Goal: Information Seeking & Learning: Learn about a topic

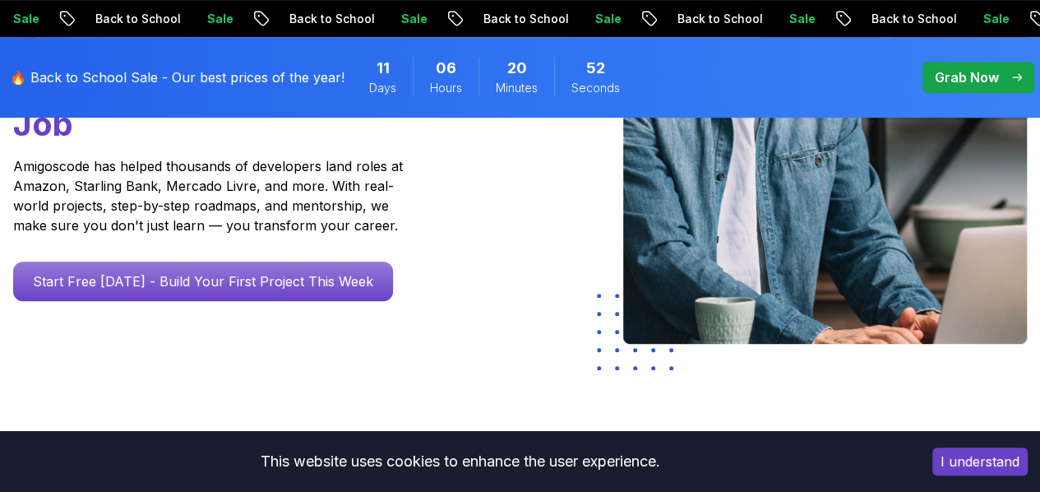
scroll to position [367, 0]
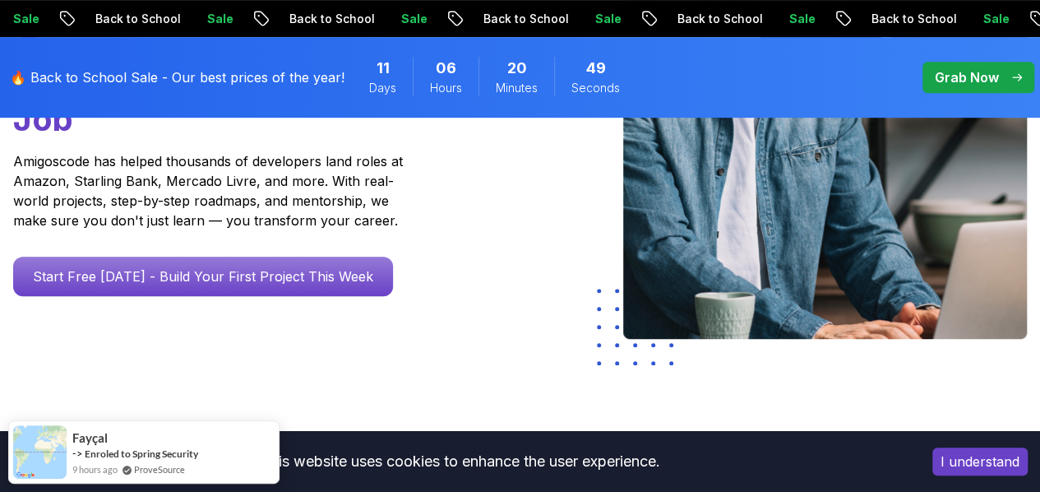
click at [970, 86] on p "Grab Now" at bounding box center [967, 77] width 64 height 20
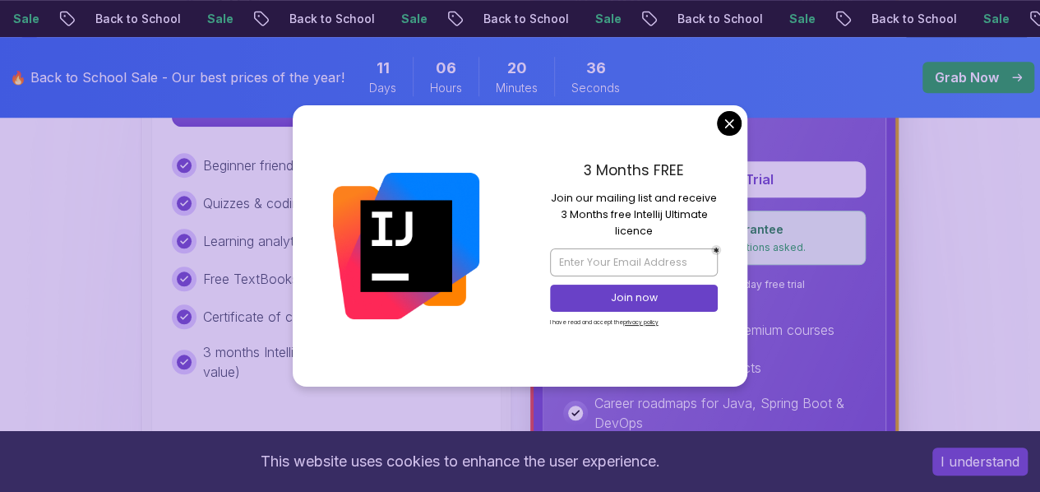
scroll to position [651, 0]
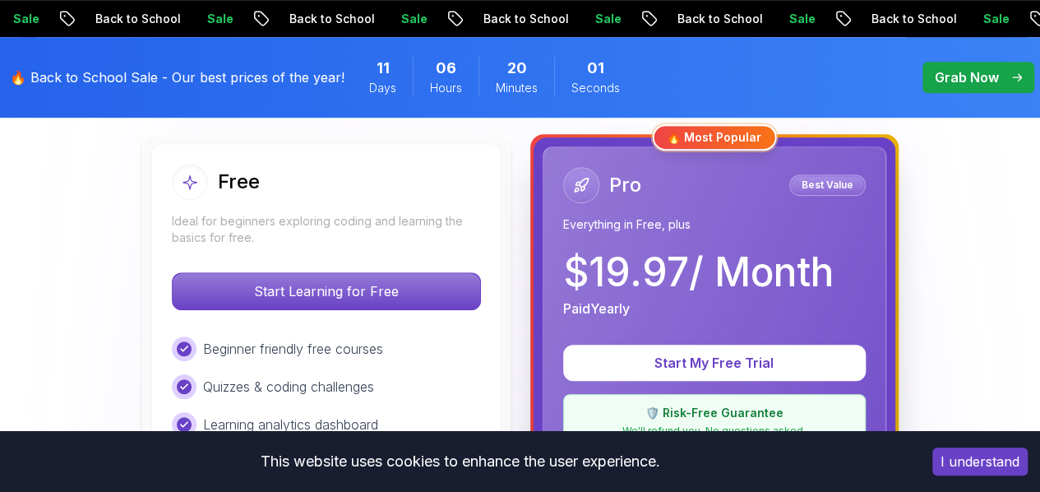
scroll to position [469, 0]
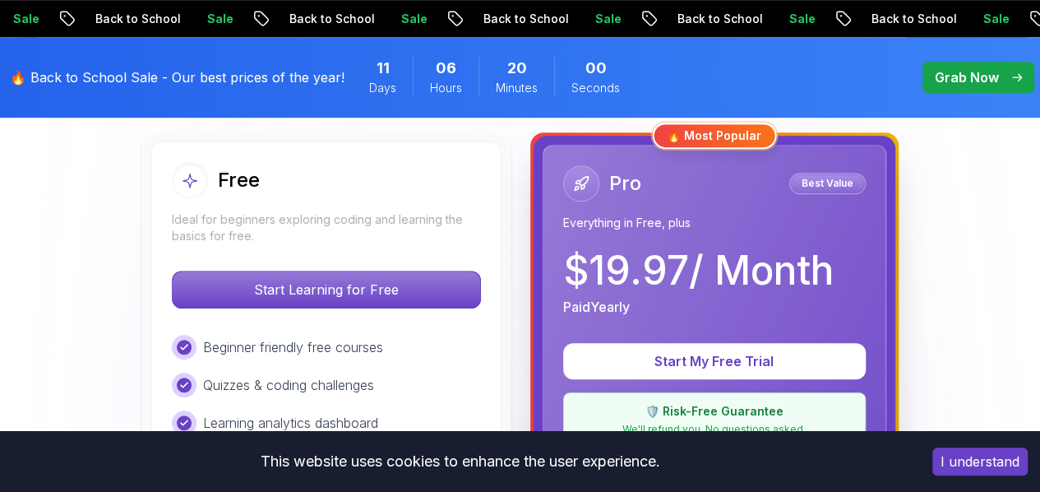
click at [654, 252] on p "$ 19.97 / Month" at bounding box center [698, 270] width 271 height 39
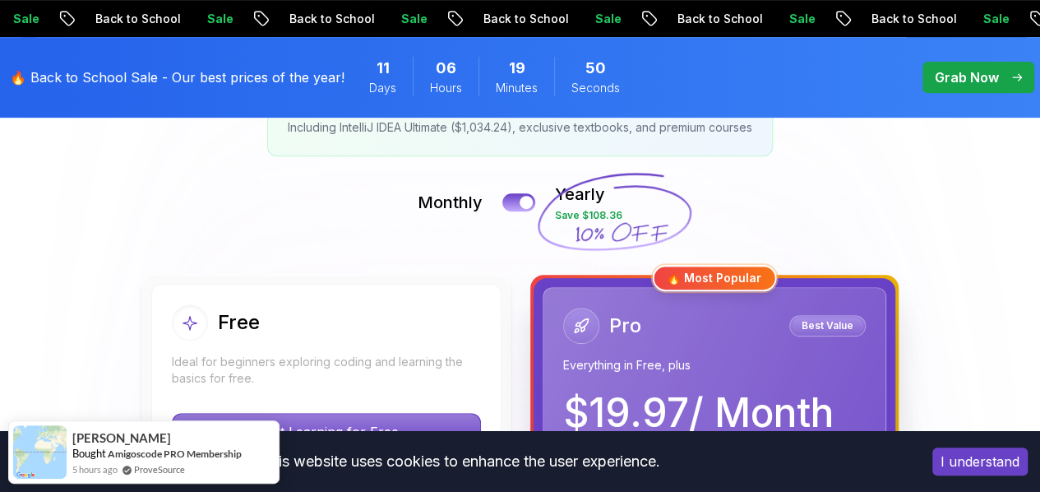
scroll to position [0, 0]
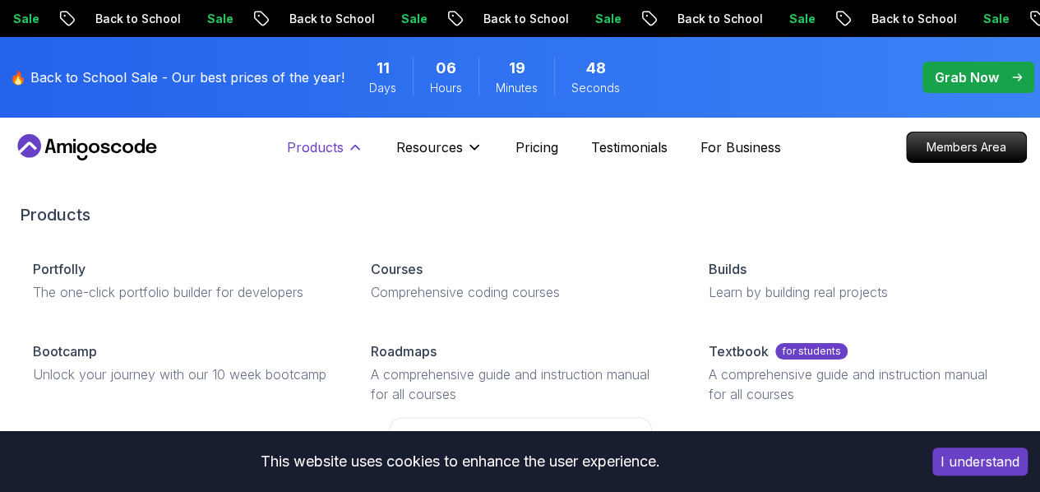
click at [353, 159] on button "Products" at bounding box center [325, 153] width 76 height 33
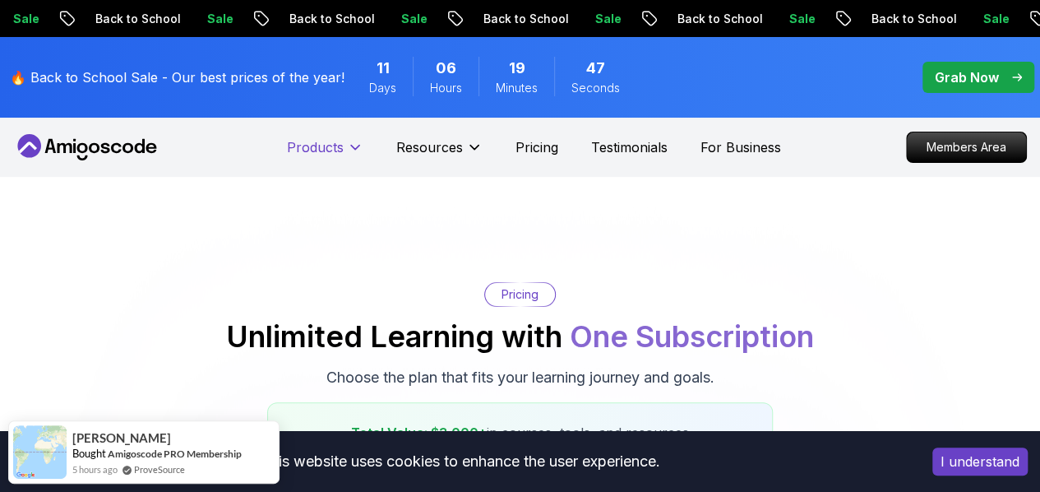
click at [353, 159] on button "Products" at bounding box center [325, 153] width 76 height 33
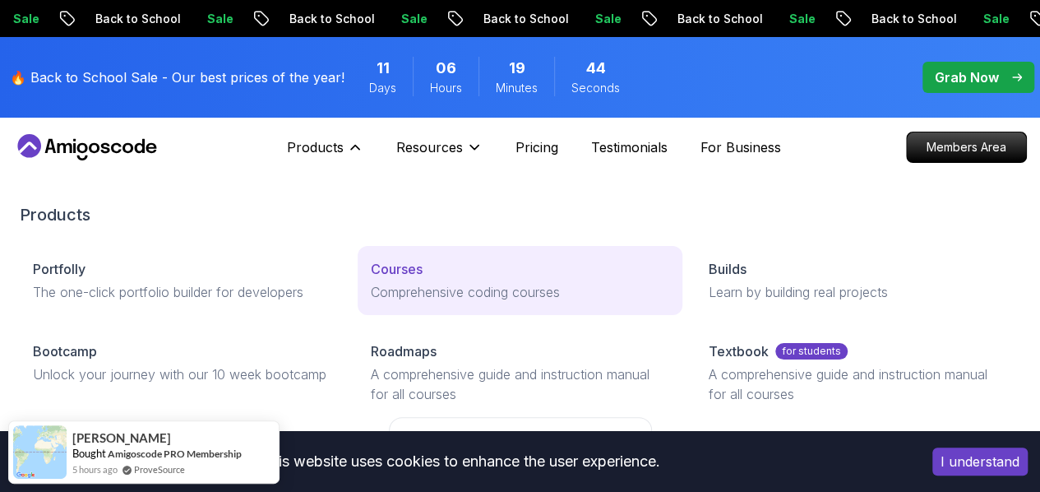
click at [371, 279] on div "Courses" at bounding box center [520, 269] width 298 height 20
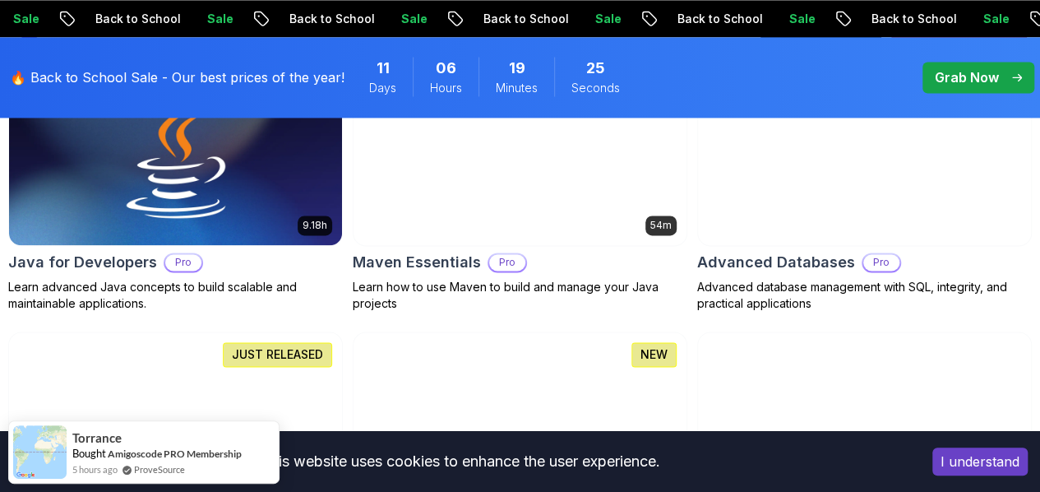
scroll to position [1197, 0]
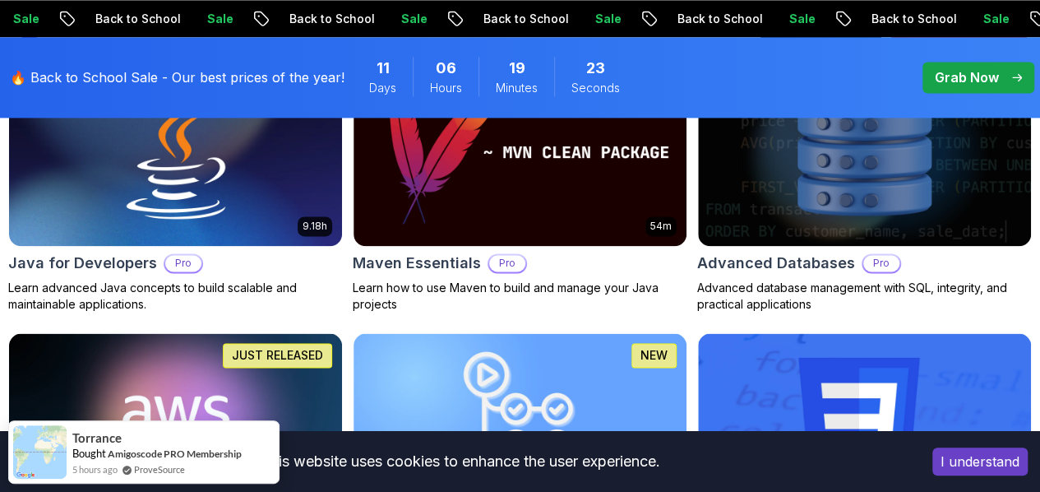
click at [331, 333] on img at bounding box center [175, 426] width 333 height 187
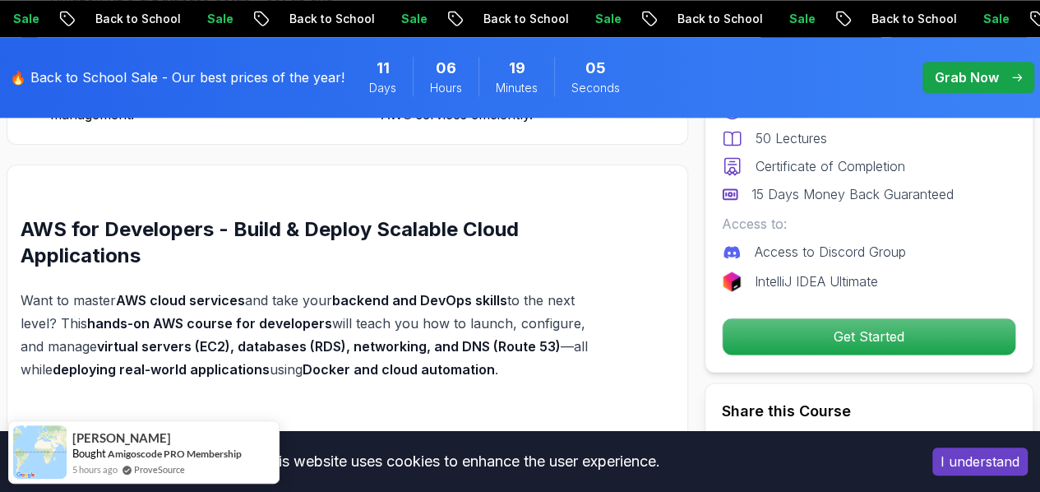
scroll to position [1079, 0]
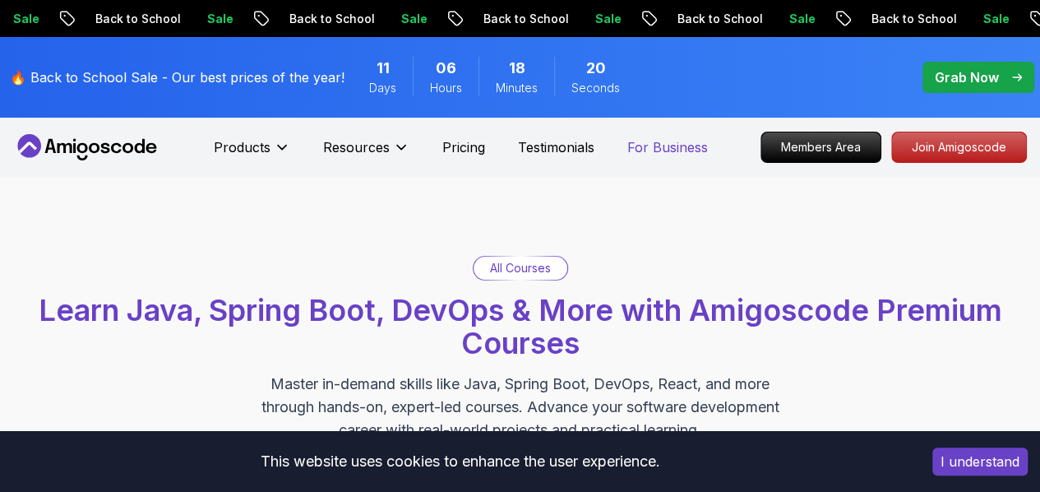
drag, startPoint x: 478, startPoint y: 142, endPoint x: 651, endPoint y: 150, distance: 173.7
click at [478, 142] on p "Pricing" at bounding box center [463, 147] width 43 height 20
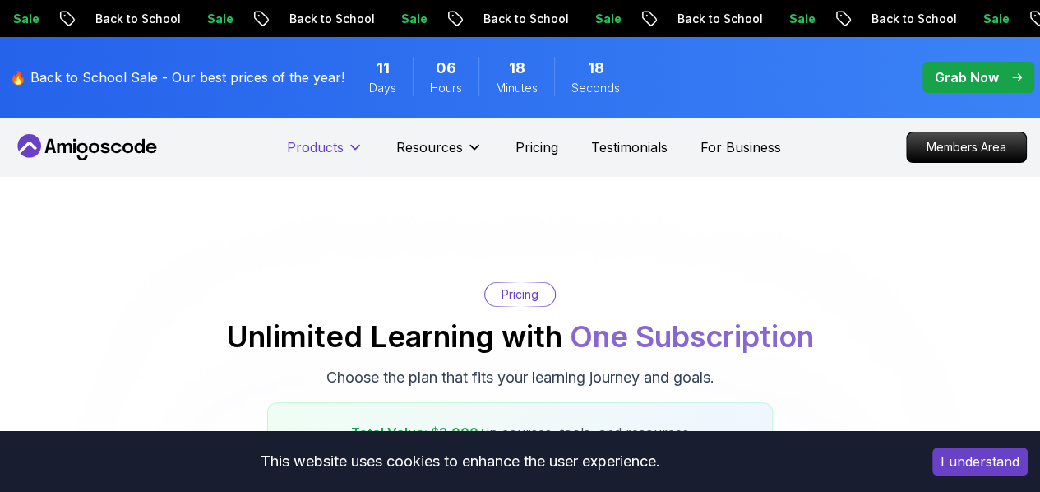
click at [344, 149] on button "Products" at bounding box center [325, 153] width 76 height 33
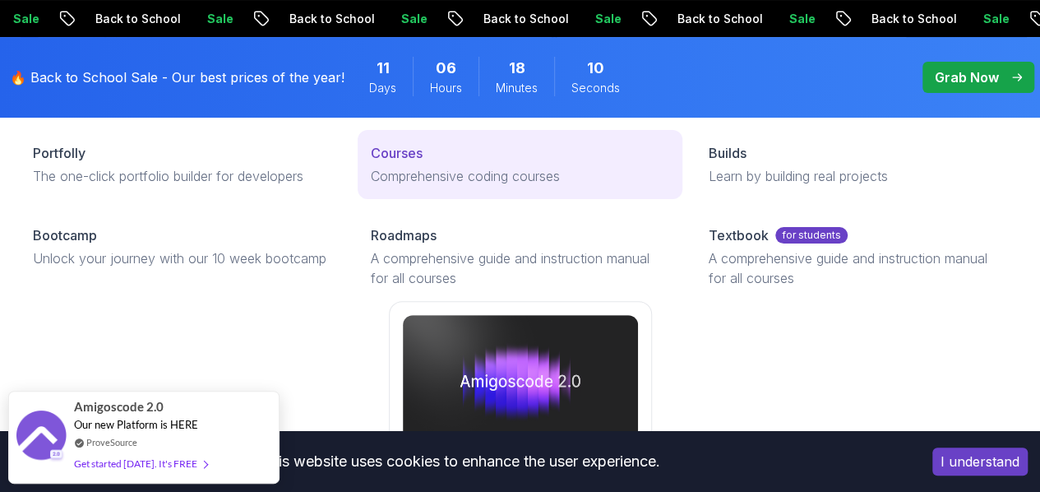
scroll to position [115, 0]
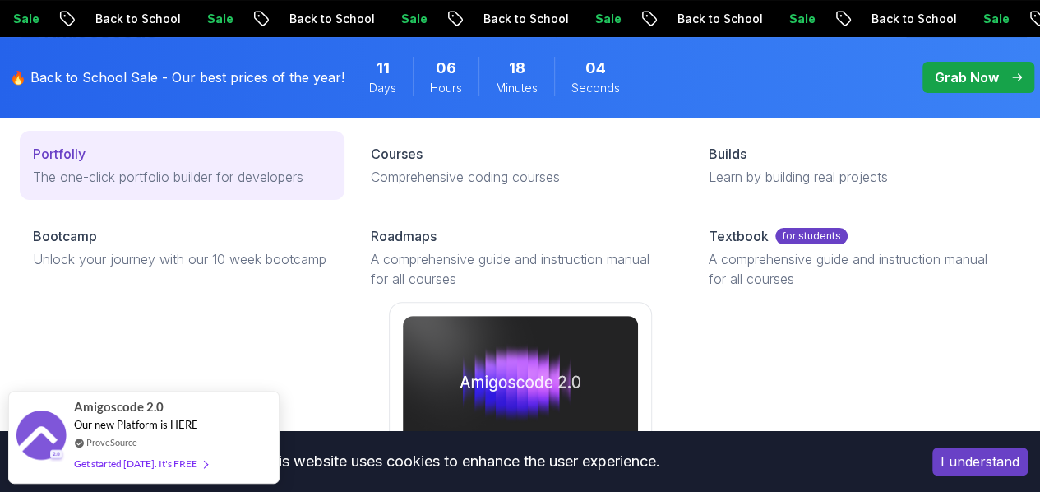
click at [172, 187] on p "The one-click portfolio builder for developers" at bounding box center [182, 177] width 298 height 20
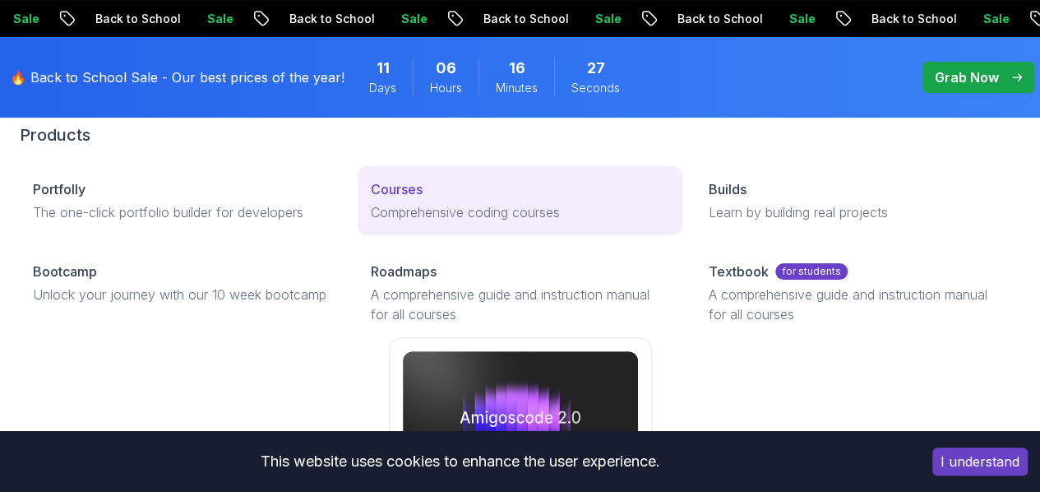
scroll to position [79, 0]
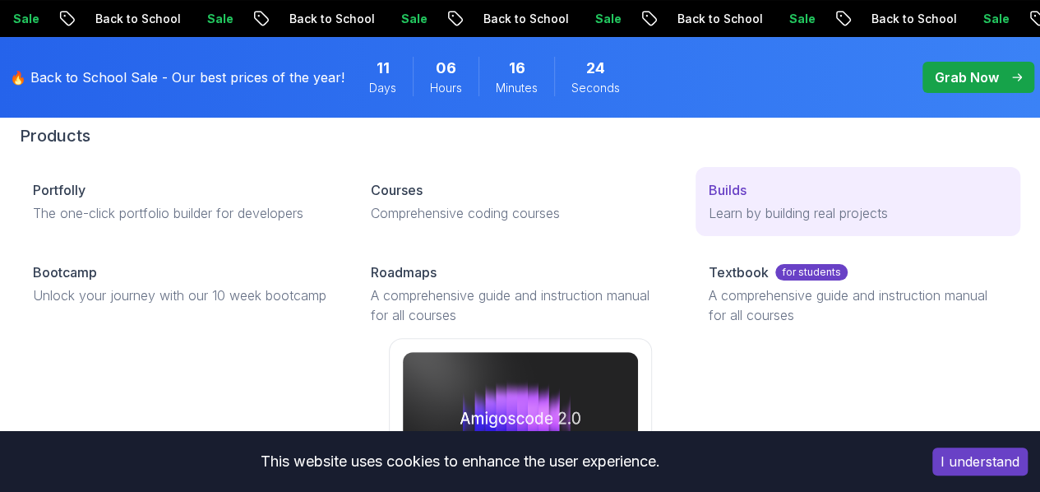
click at [709, 200] on div "Builds" at bounding box center [858, 190] width 298 height 20
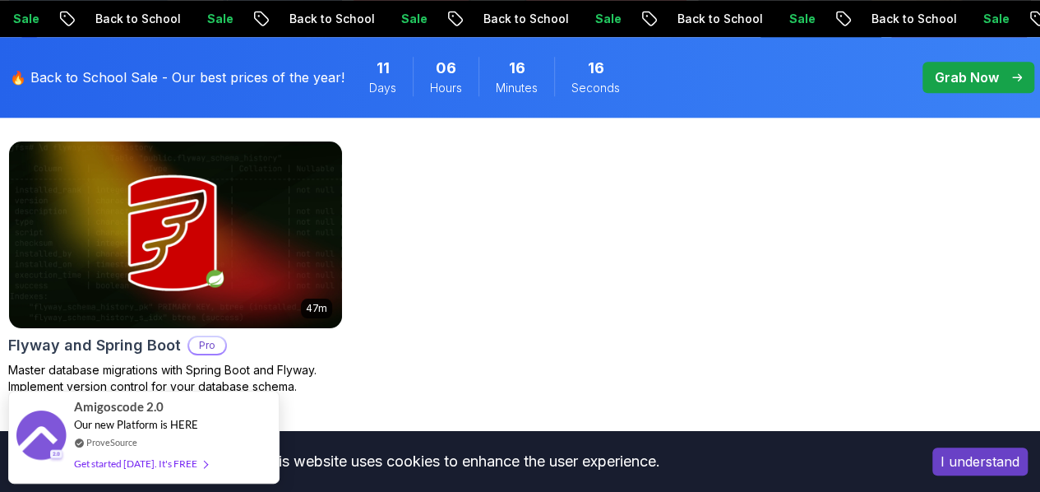
scroll to position [824, 0]
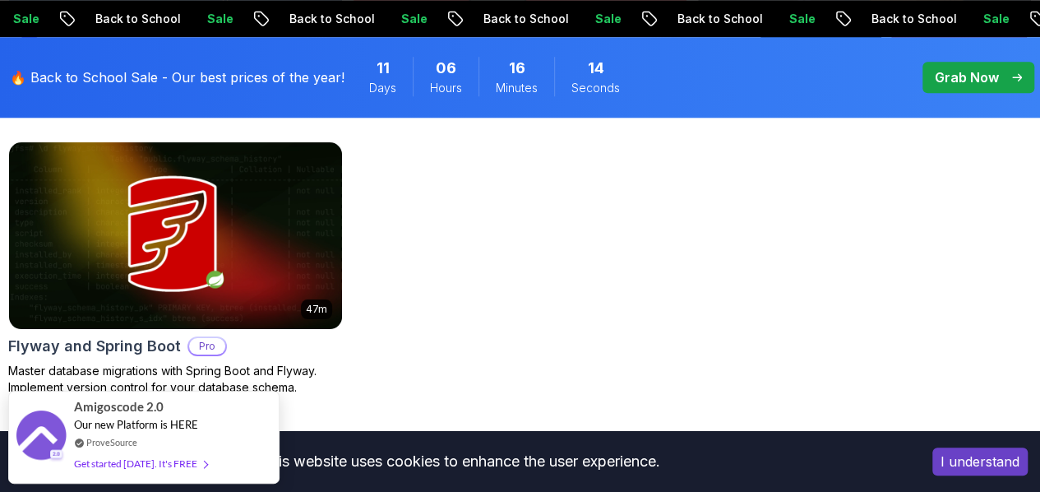
click at [0, 0] on p "Dev Ops" at bounding box center [0, 0] width 0 height 0
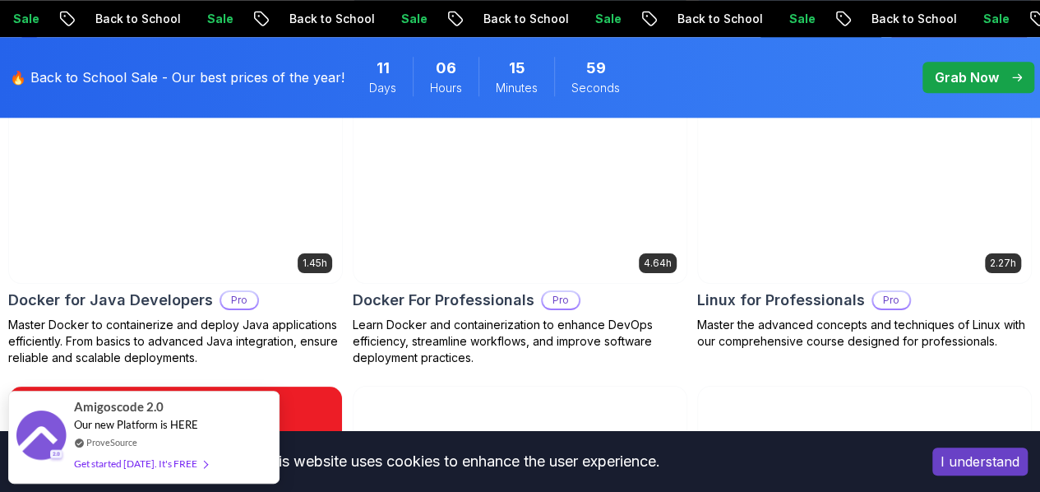
scroll to position [884, 0]
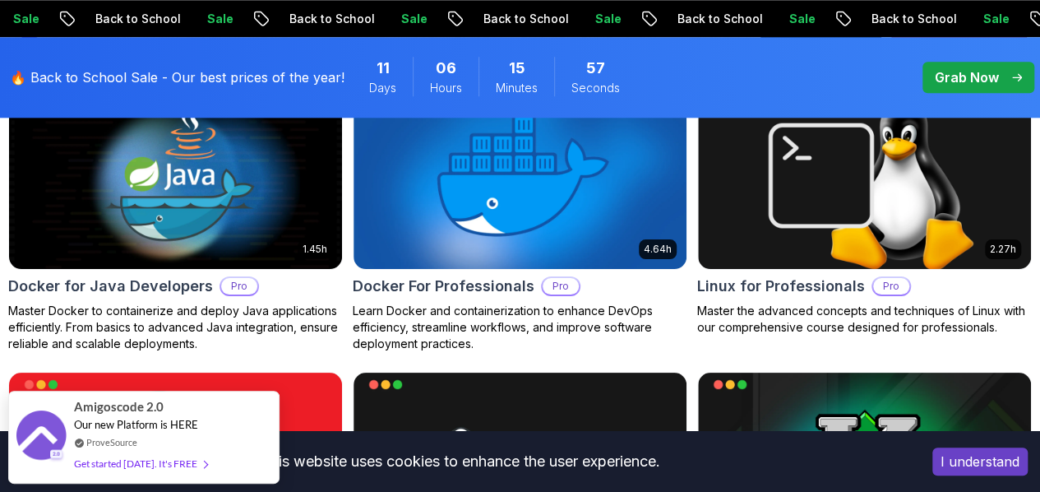
click at [0, 0] on p "Full Stack" at bounding box center [0, 0] width 0 height 0
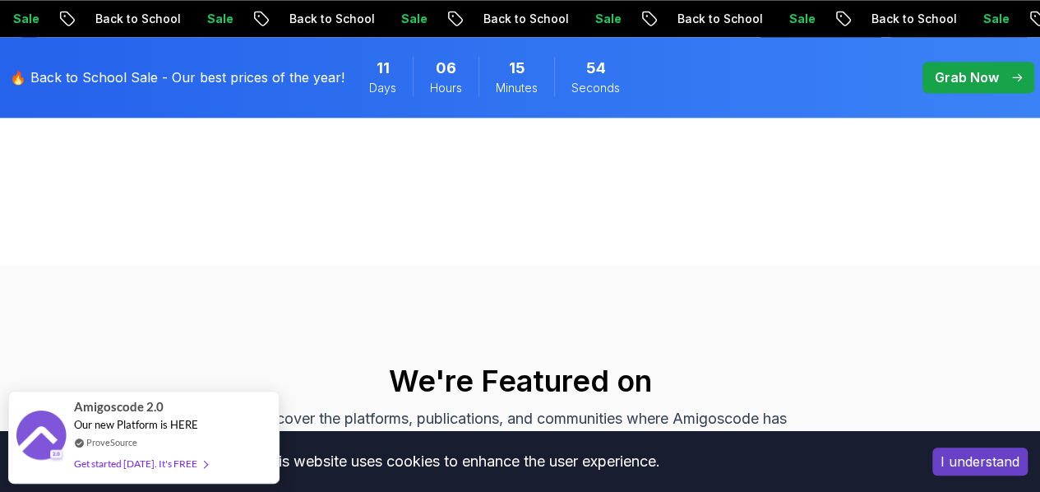
scroll to position [1088, 0]
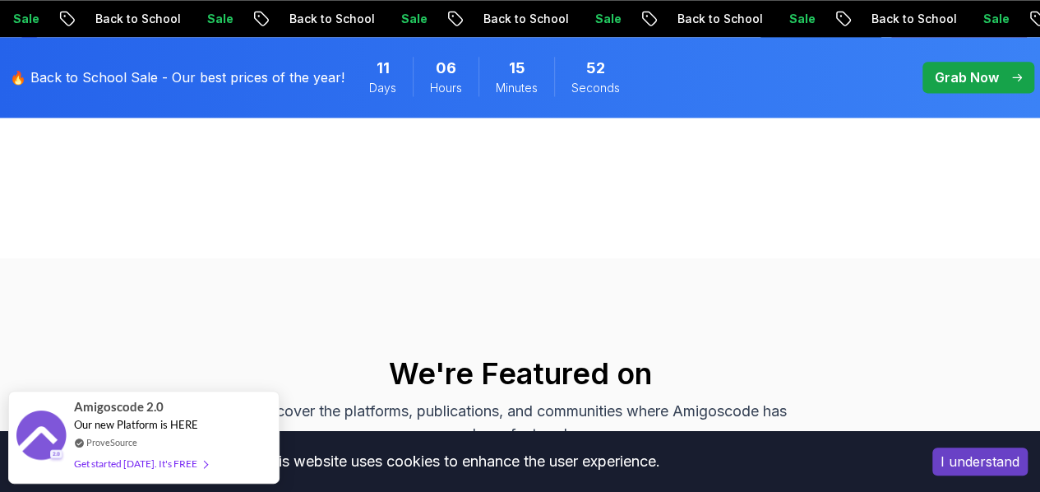
drag, startPoint x: 411, startPoint y: 298, endPoint x: 314, endPoint y: 300, distance: 97.0
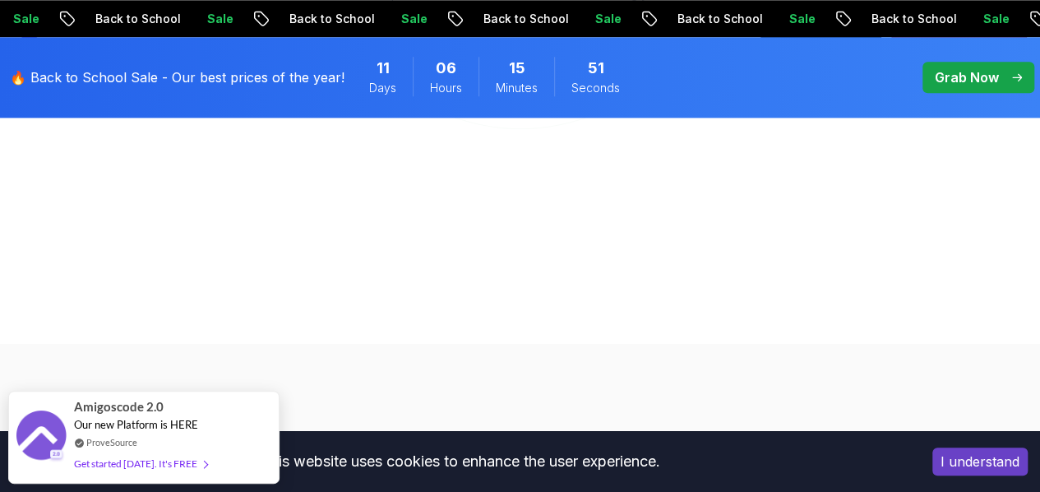
scroll to position [1002, 0]
click at [0, 0] on p "Front End" at bounding box center [0, 0] width 0 height 0
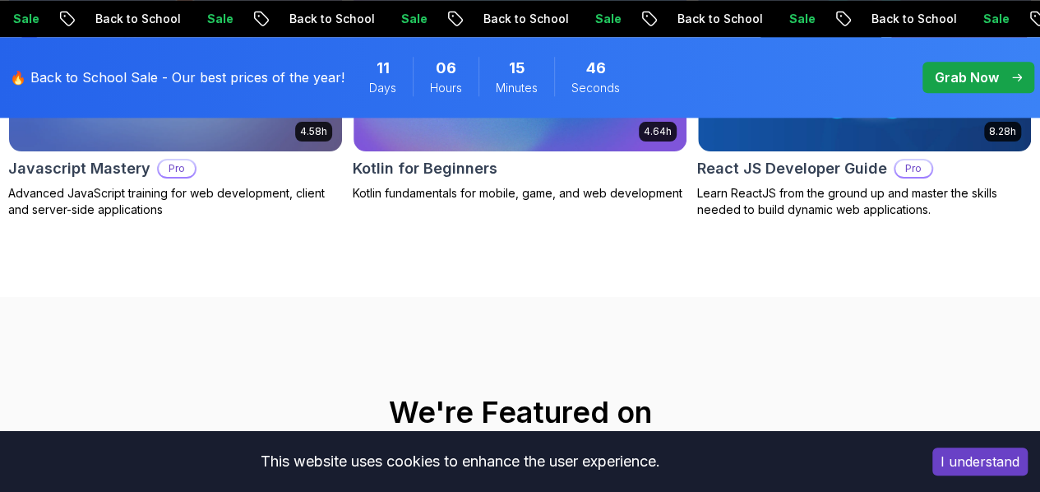
click at [0, 0] on button "Back End" at bounding box center [0, 0] width 0 height 0
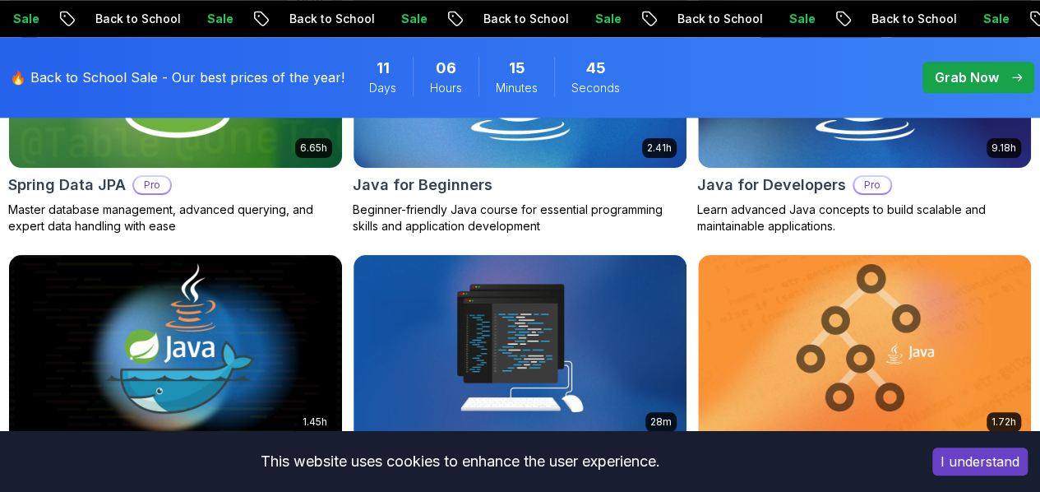
click at [0, 0] on button "Free" at bounding box center [0, 0] width 0 height 0
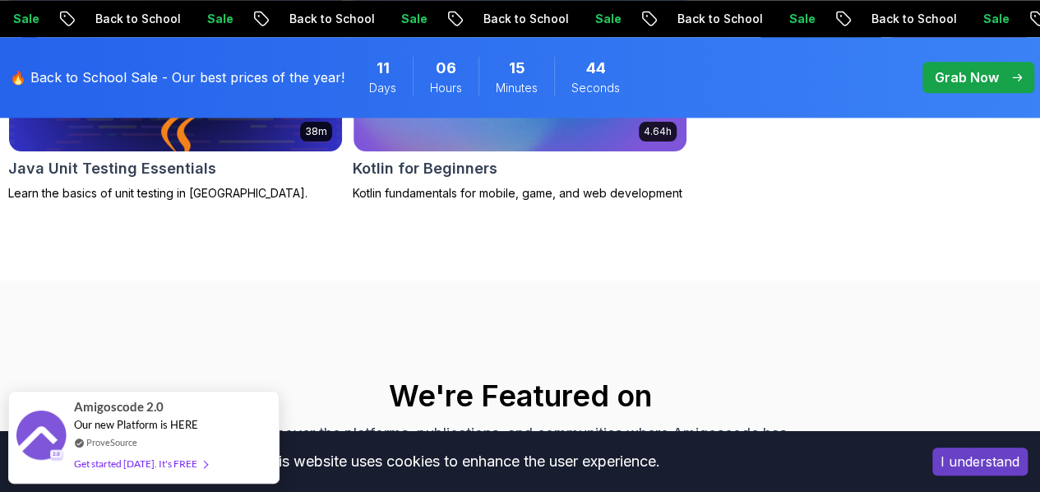
click at [0, 0] on button "Back End" at bounding box center [0, 0] width 0 height 0
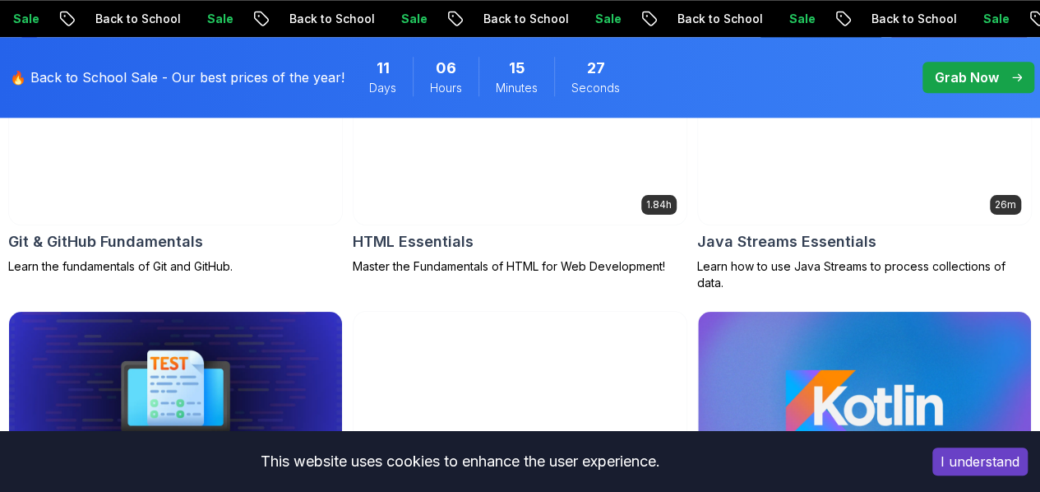
scroll to position [930, 0]
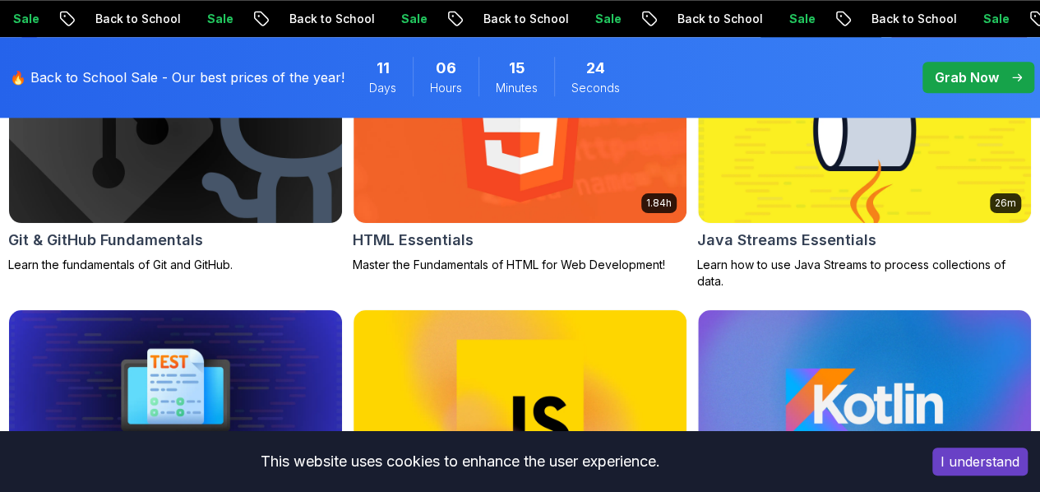
click at [0, 0] on button "Pro" at bounding box center [0, 0] width 0 height 0
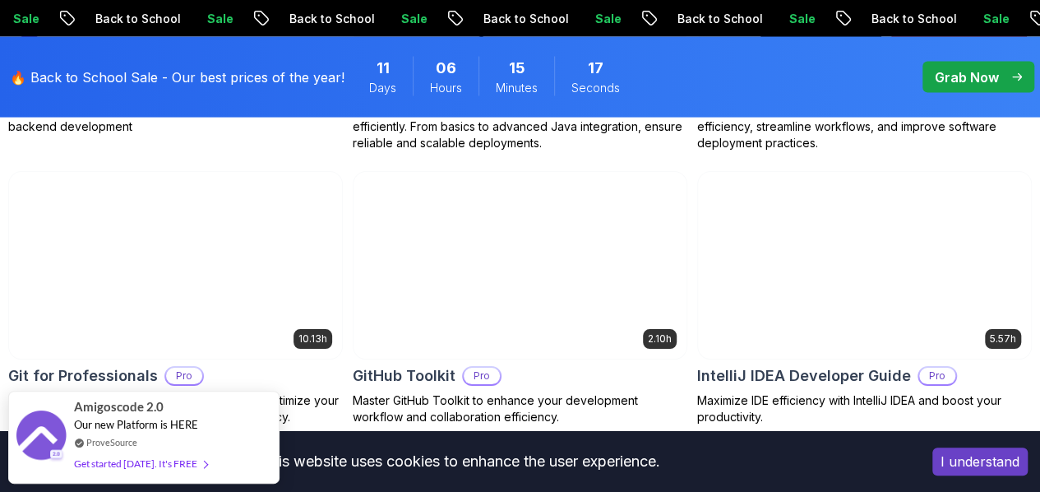
scroll to position [1551, 0]
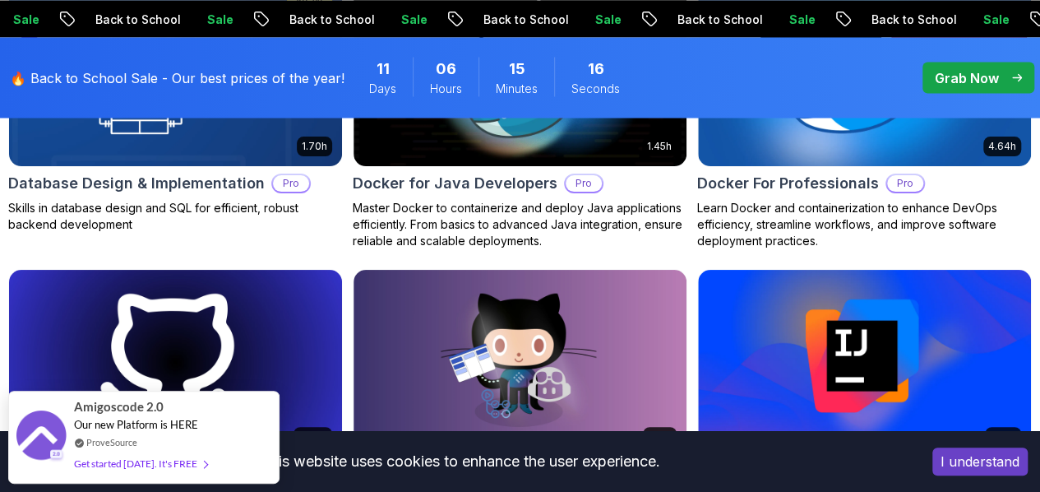
click at [0, 0] on div "Applied Filters Clear All pro Type Course Build Price Pro Free Instructors [PER…" at bounding box center [0, 0] width 0 height 0
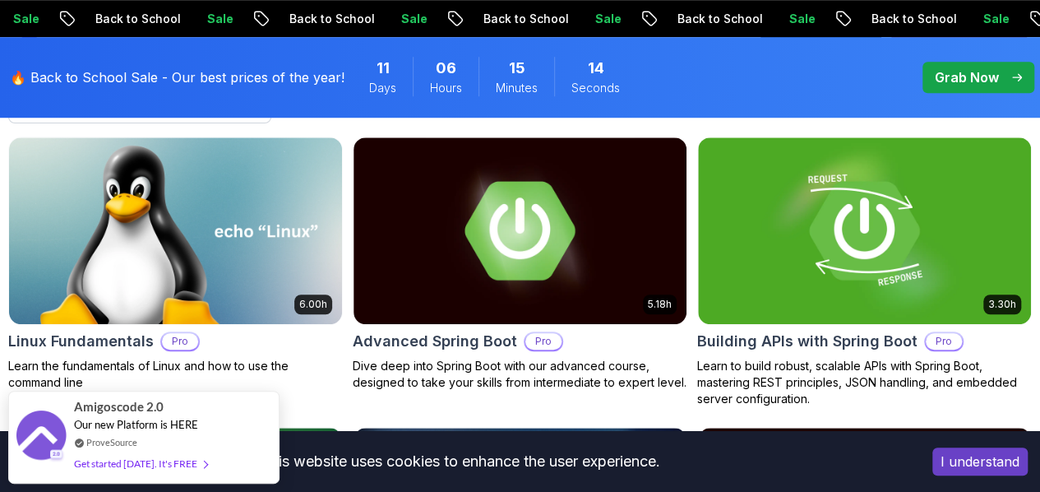
scroll to position [0, 0]
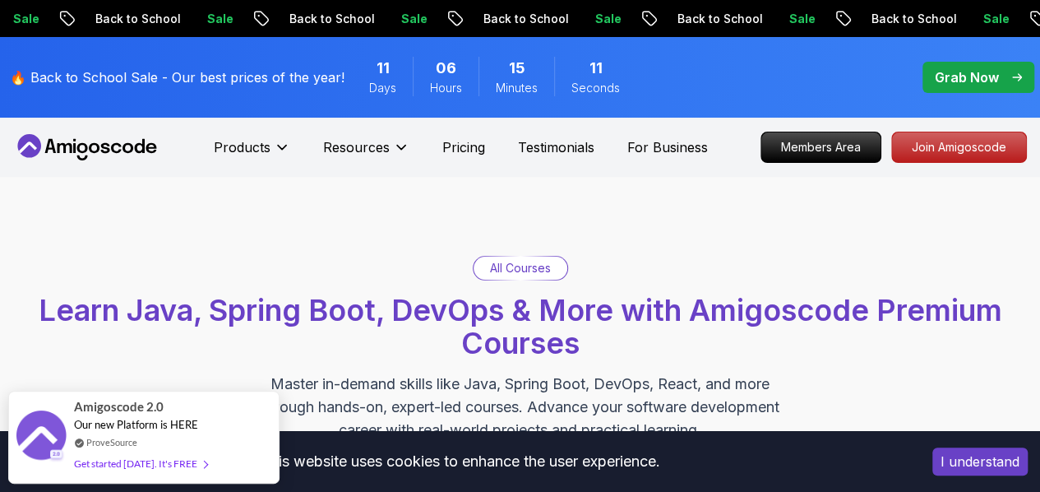
click at [341, 135] on div "Resources" at bounding box center [366, 147] width 86 height 33
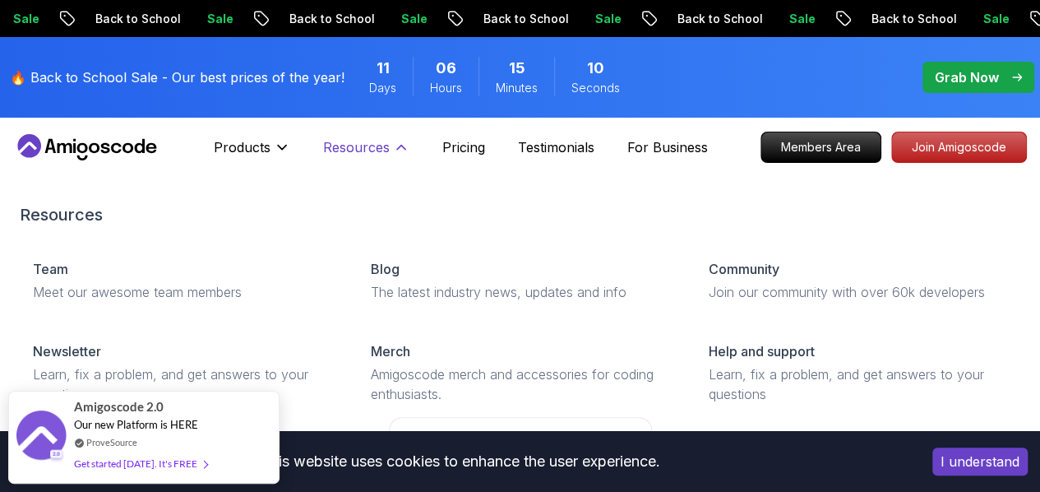
click at [372, 152] on p "Resources" at bounding box center [356, 147] width 67 height 20
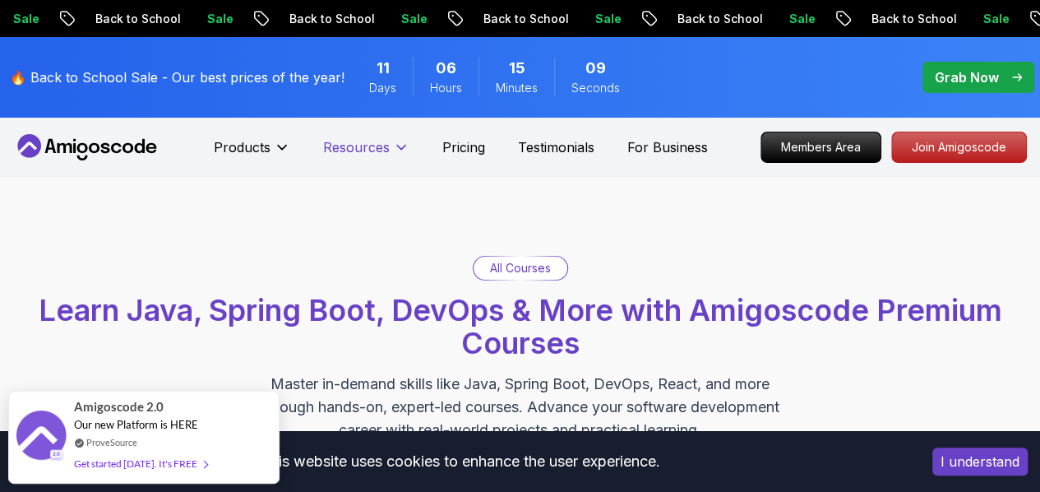
click at [372, 152] on p "Resources" at bounding box center [356, 147] width 67 height 20
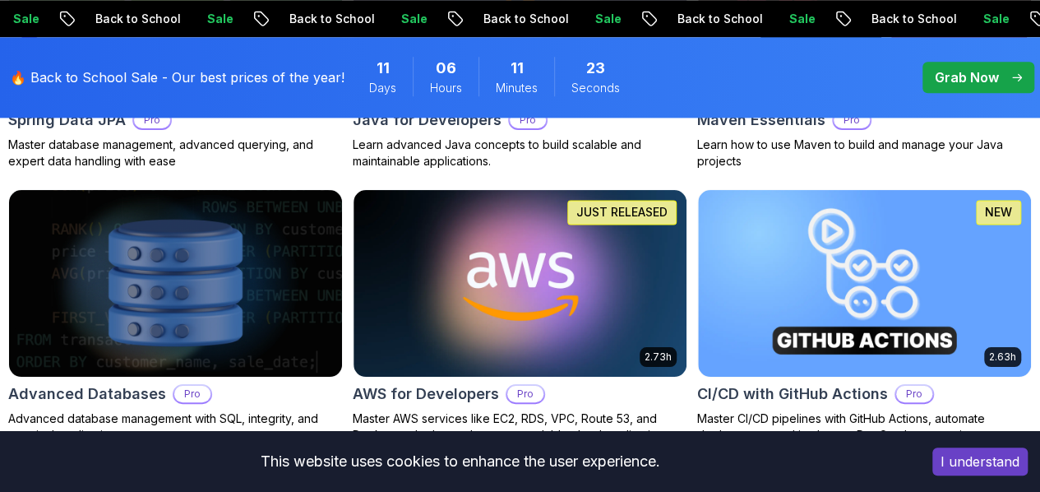
scroll to position [1131, 0]
